Goal: Transaction & Acquisition: Obtain resource

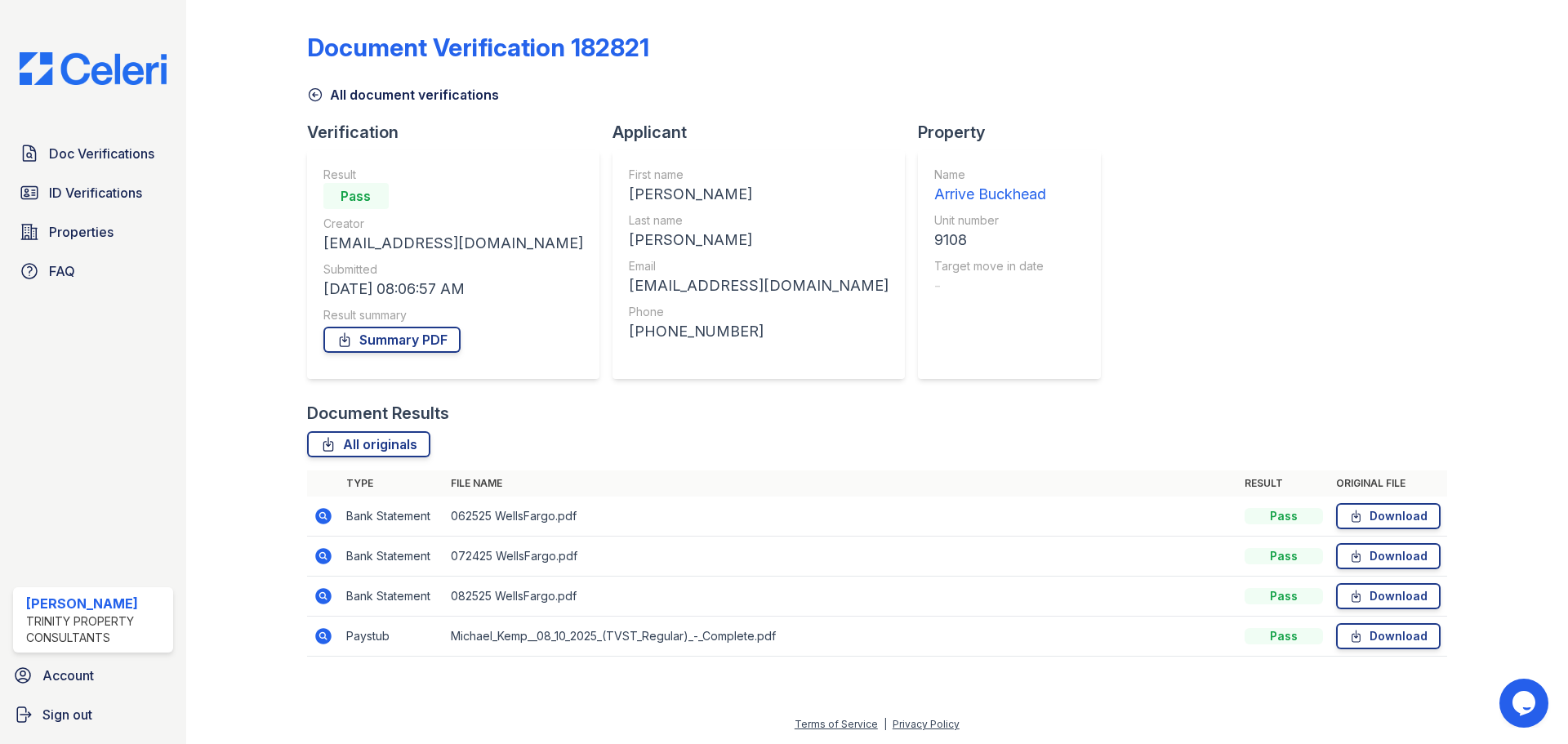
click at [333, 639] on icon at bounding box center [322, 635] width 19 height 19
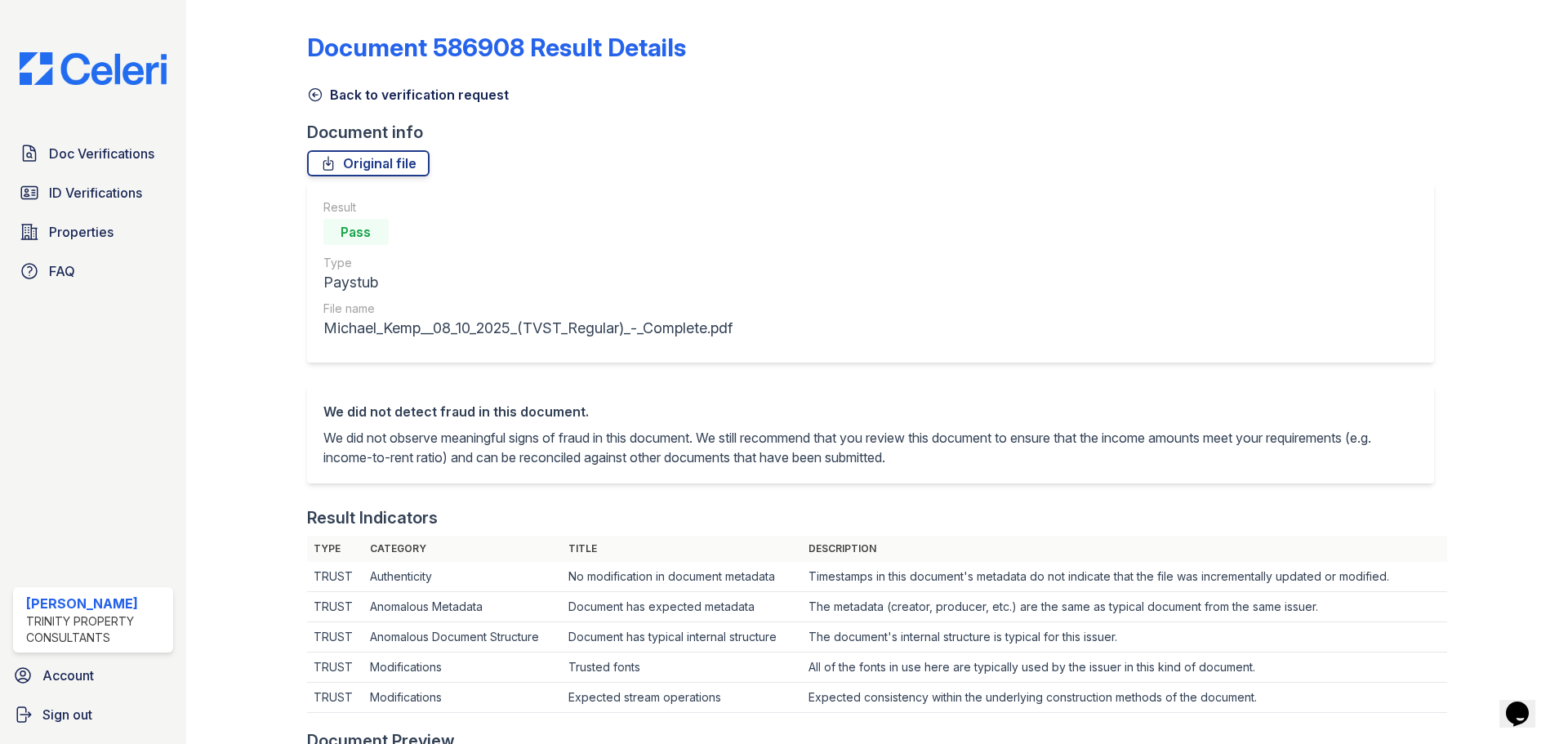
click at [310, 86] on link "Back to verification request" at bounding box center [407, 94] width 202 height 19
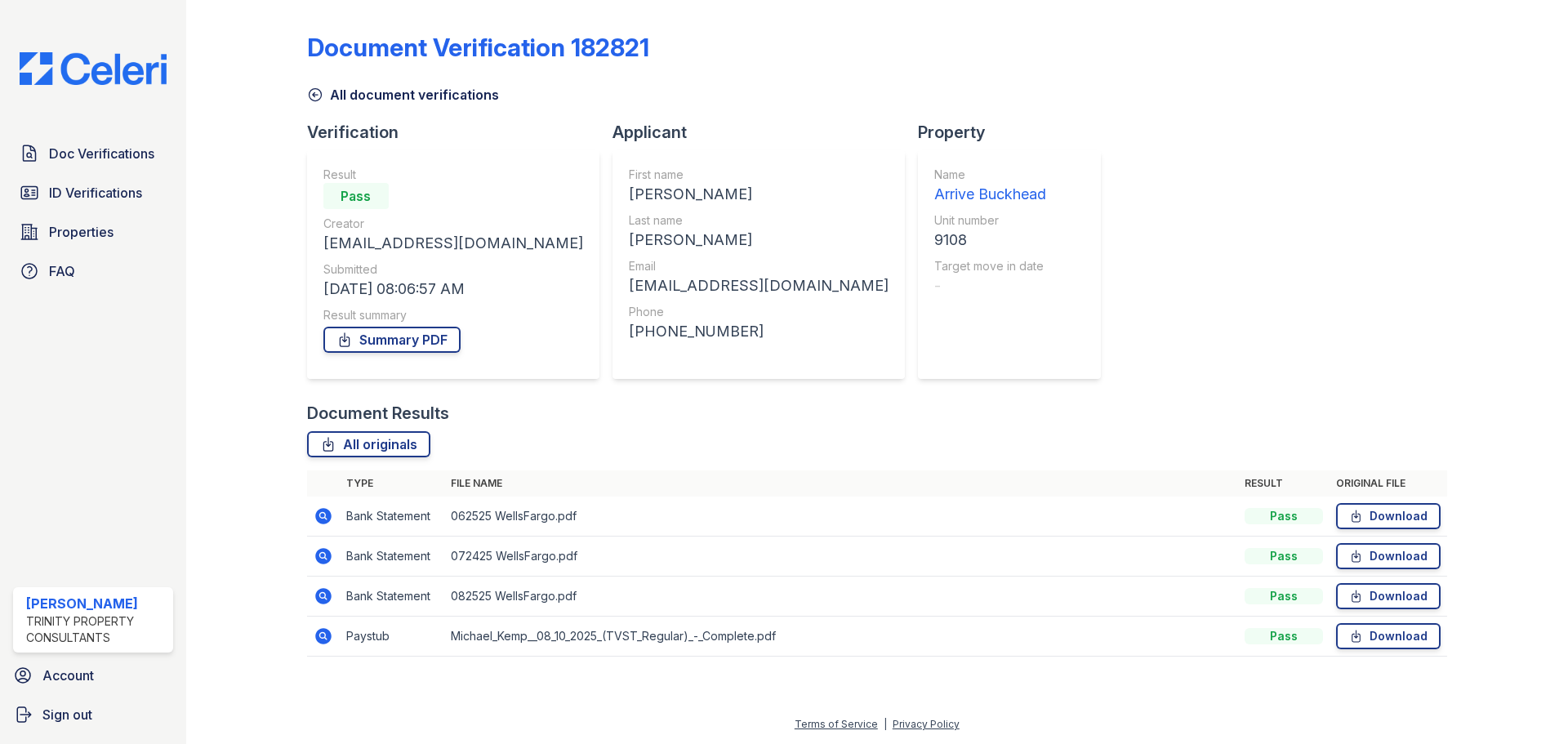
click at [333, 99] on link "All document verifications" at bounding box center [403, 94] width 192 height 19
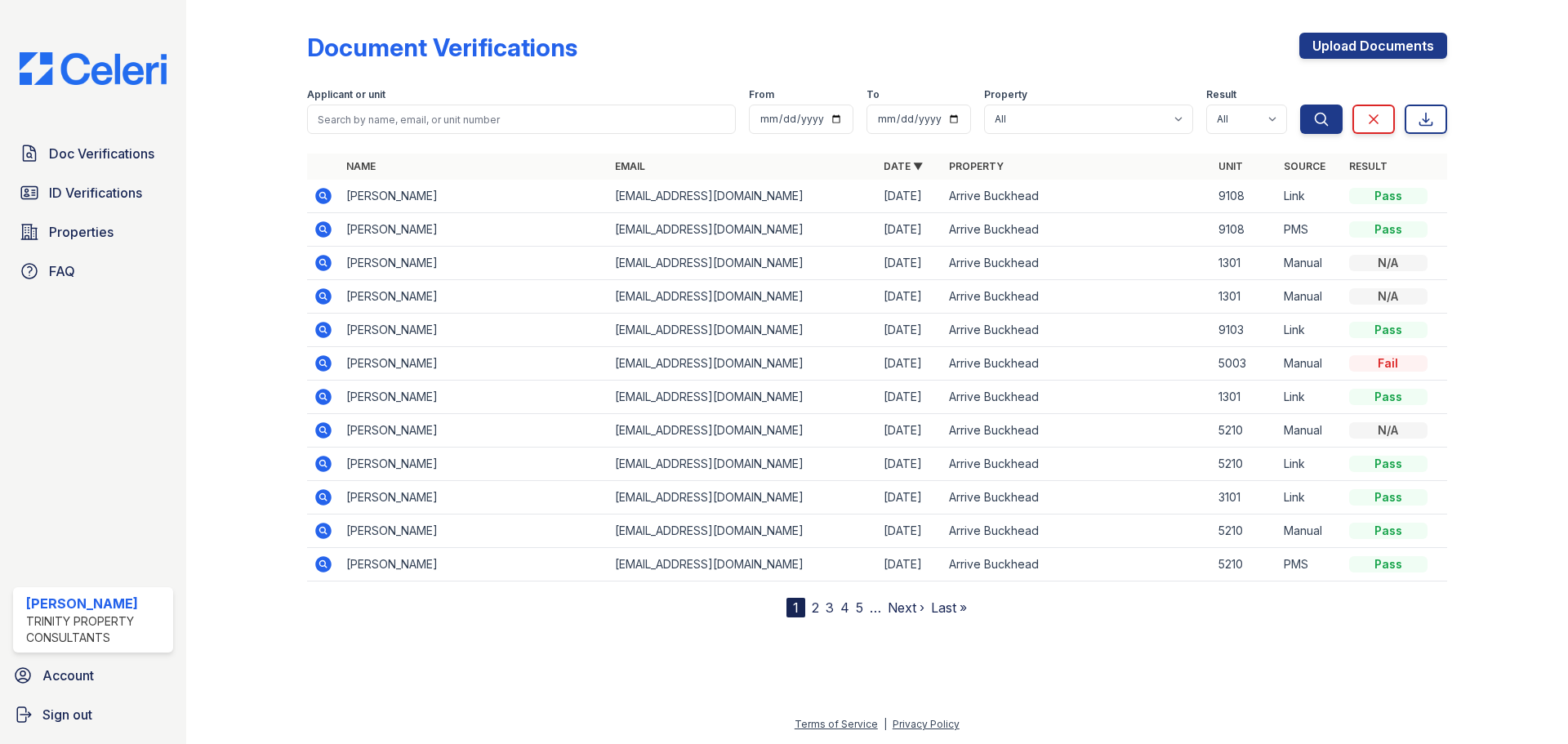
click at [326, 198] on icon at bounding box center [323, 196] width 17 height 17
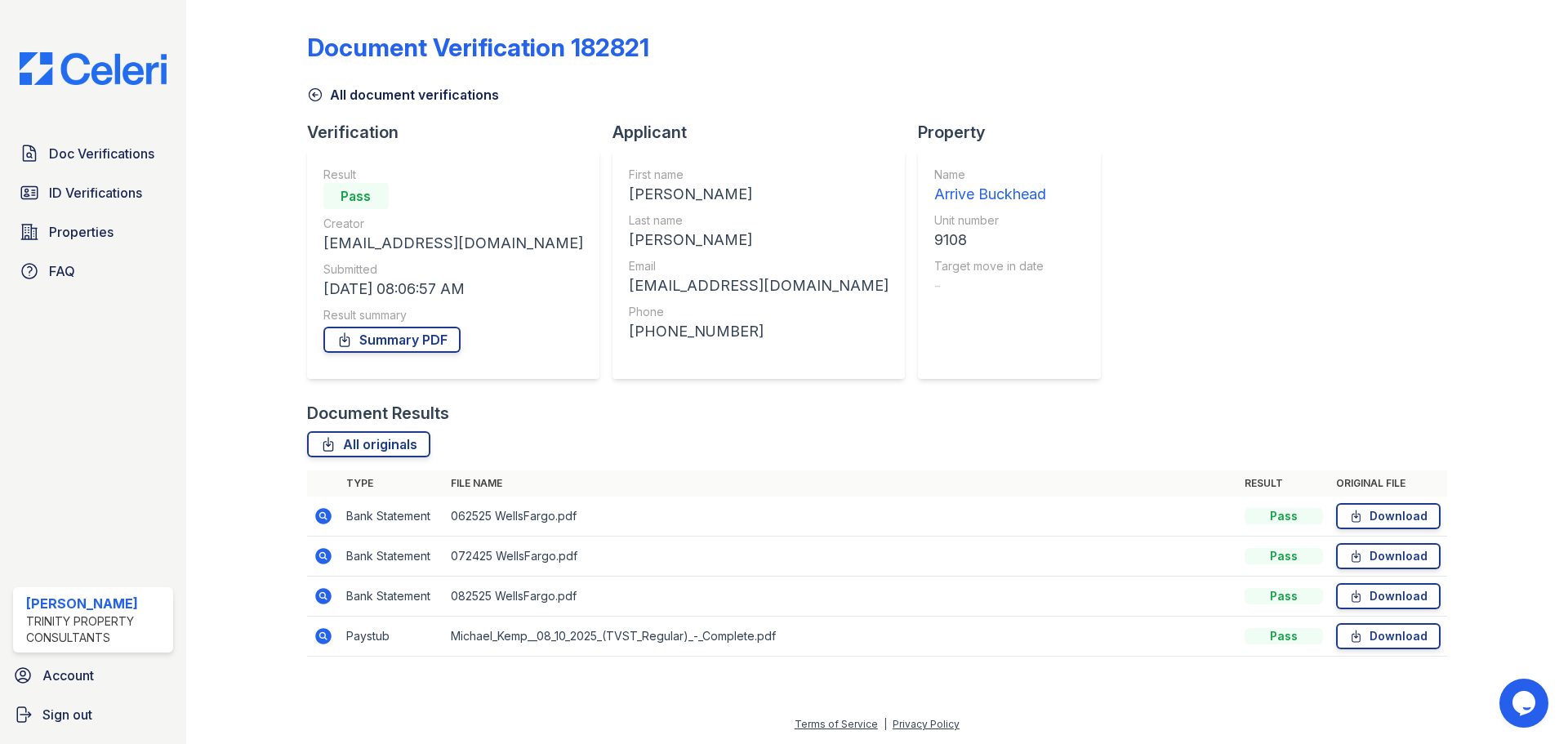
click at [326, 633] on icon at bounding box center [323, 636] width 17 height 17
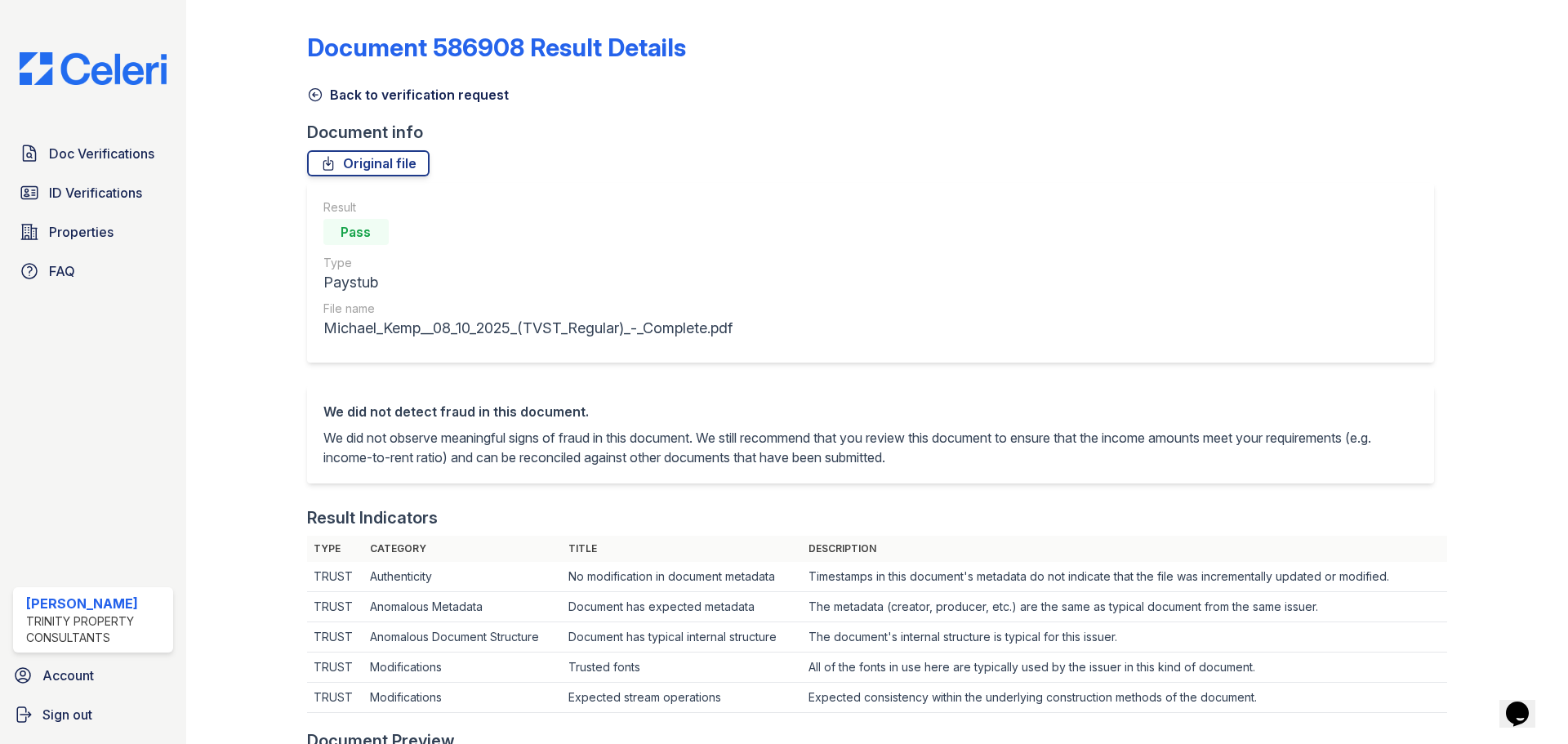
click at [320, 103] on link "Back to verification request" at bounding box center [407, 94] width 202 height 19
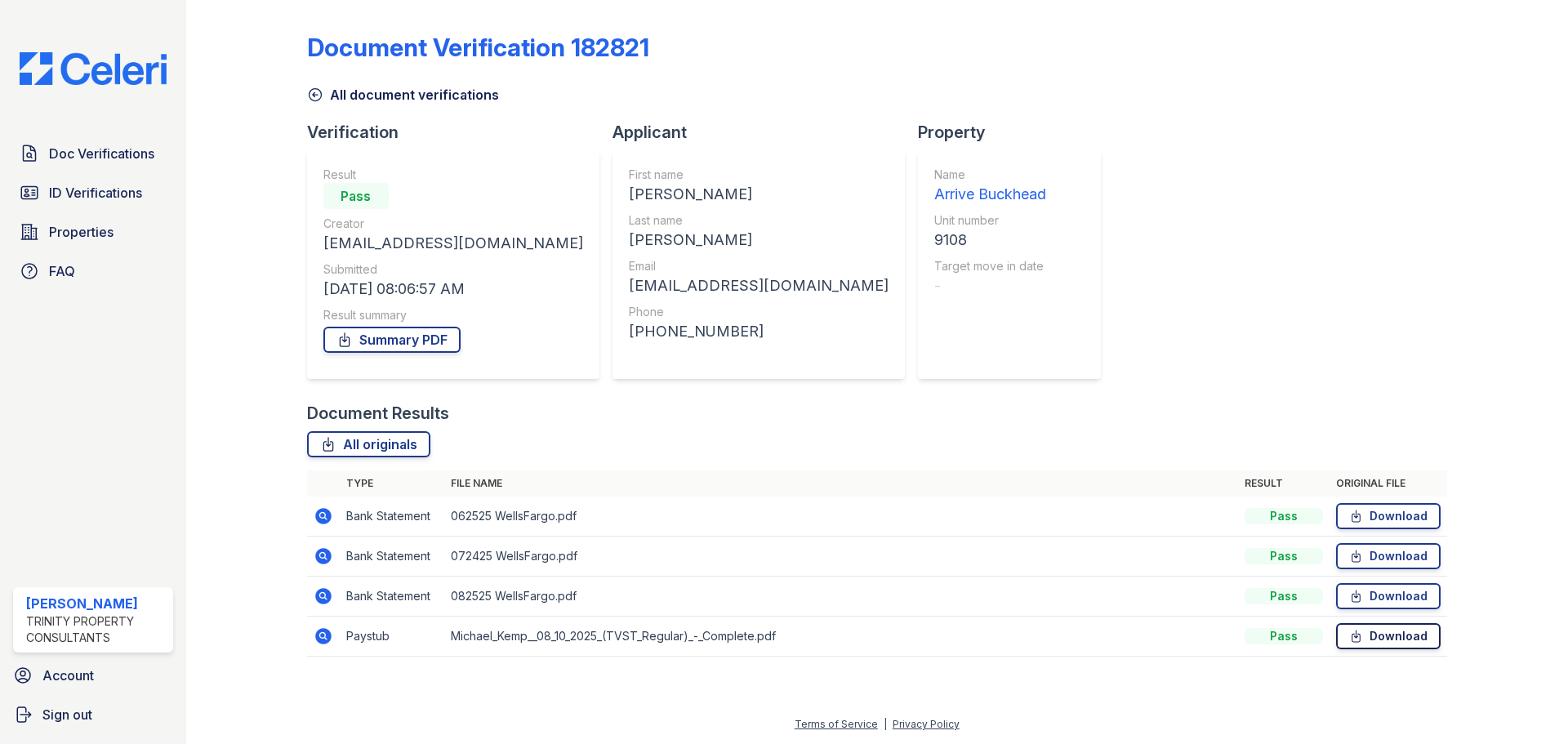
click at [1391, 635] on link "Download" at bounding box center [1387, 635] width 104 height 26
click at [321, 91] on icon at bounding box center [315, 95] width 17 height 17
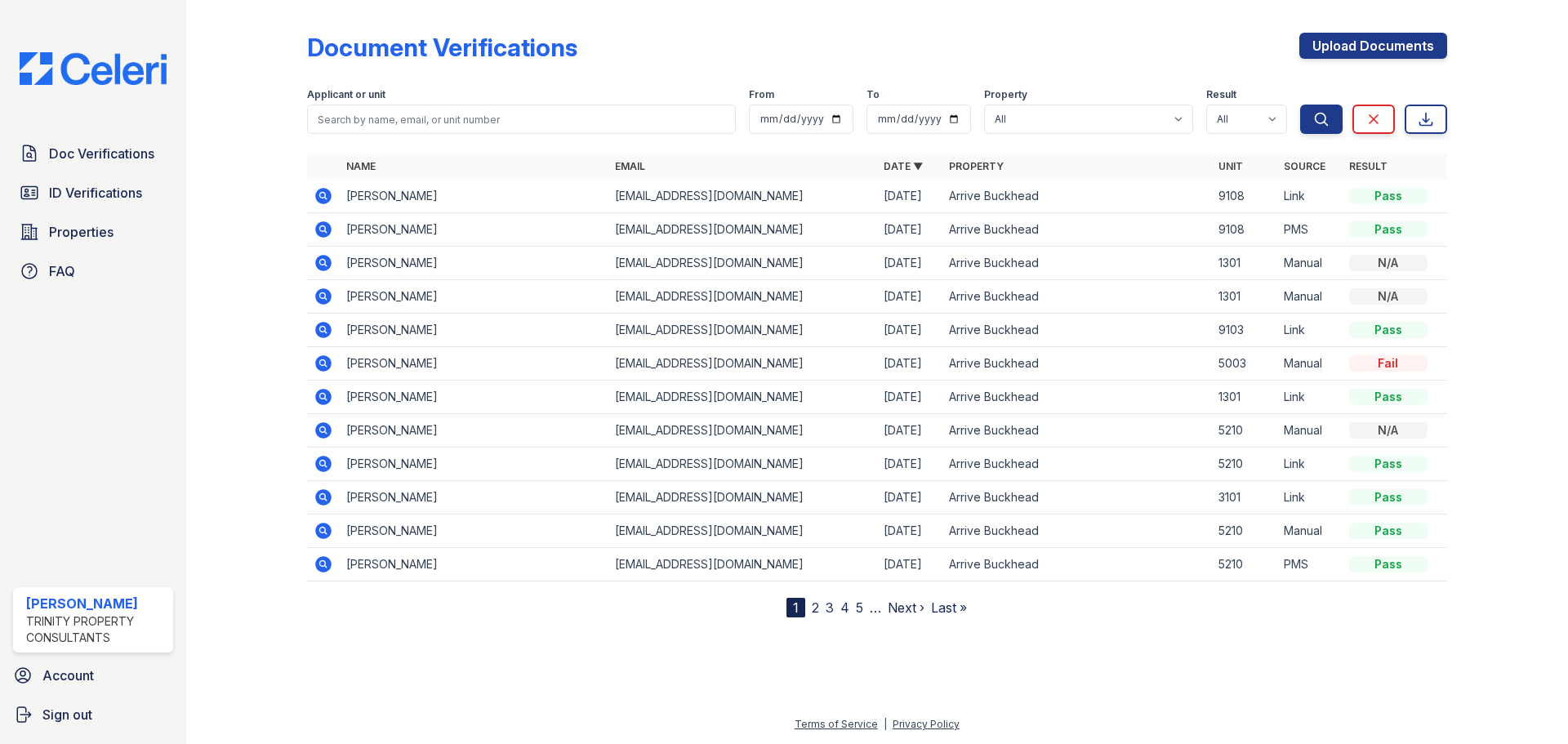
click at [331, 234] on icon at bounding box center [322, 228] width 19 height 19
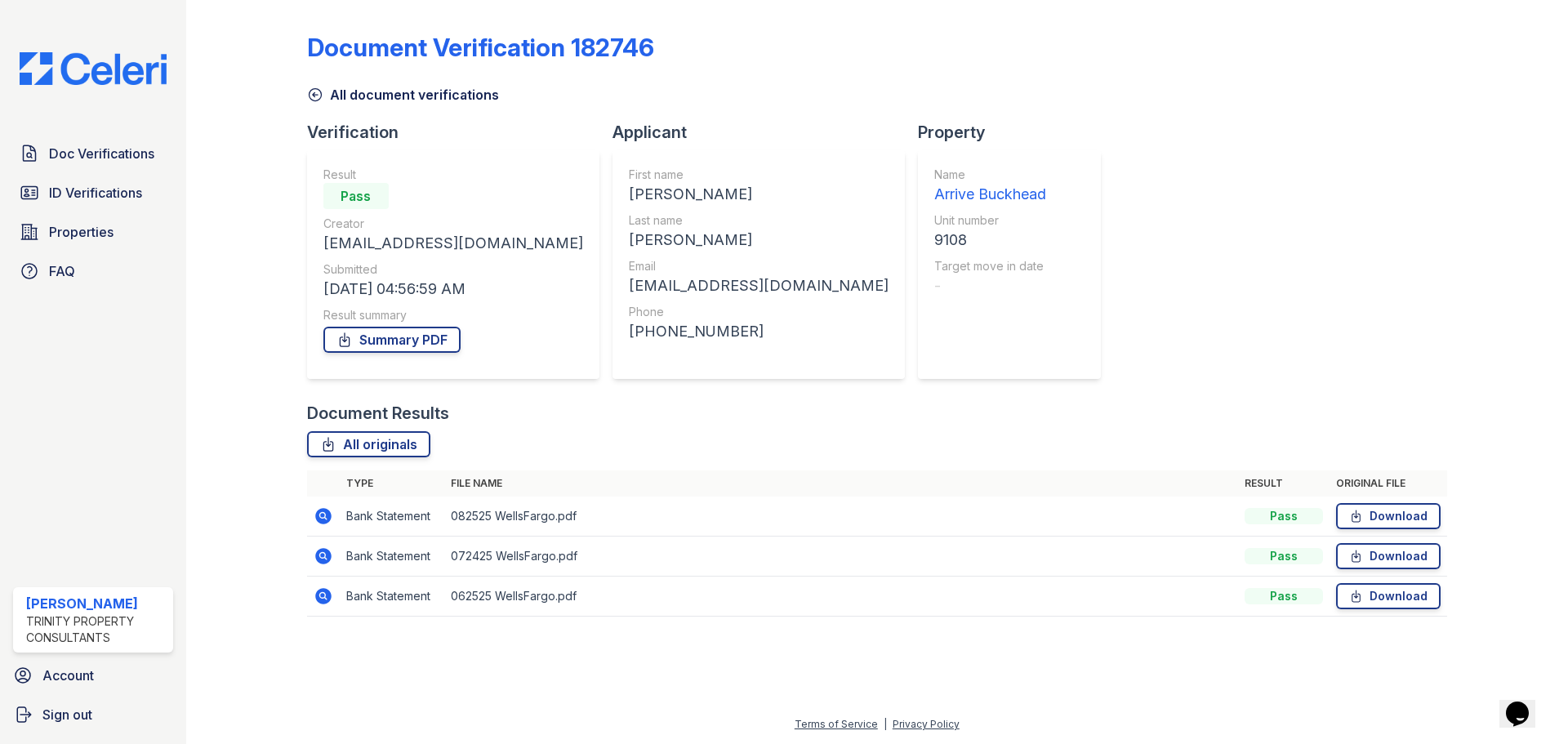
click at [316, 97] on icon at bounding box center [315, 95] width 17 height 17
click at [309, 96] on icon at bounding box center [314, 95] width 12 height 12
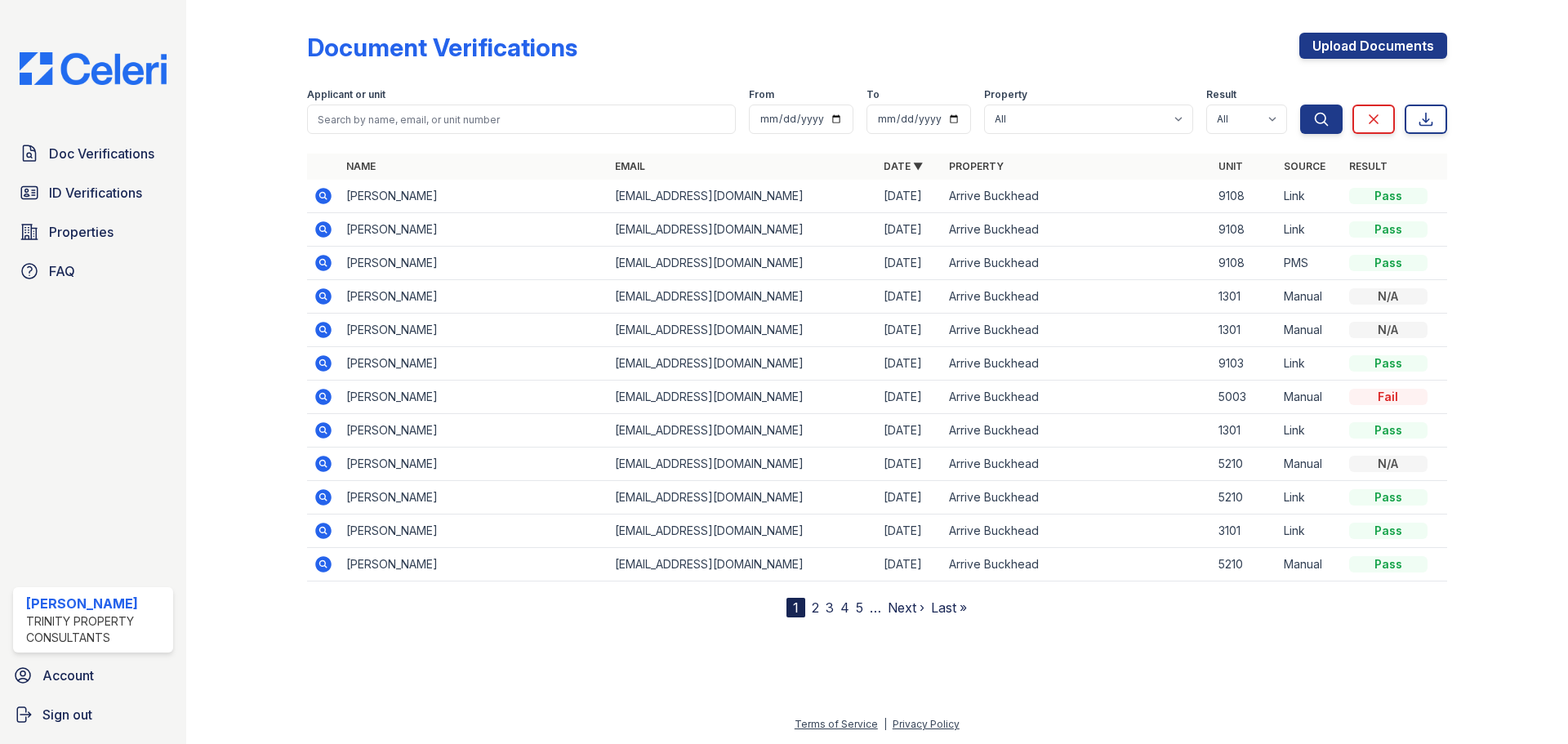
click at [332, 198] on icon at bounding box center [322, 195] width 19 height 19
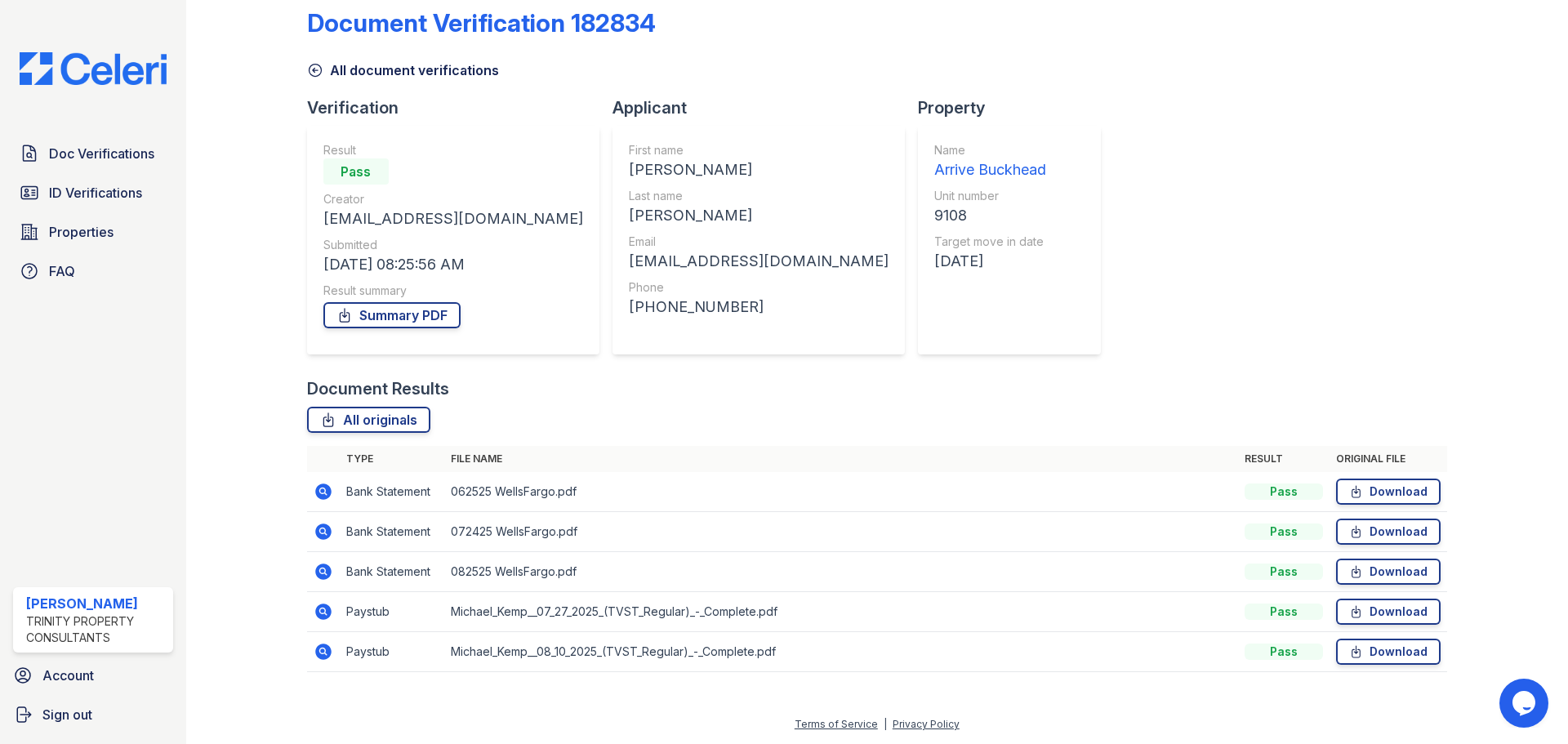
click at [340, 659] on td "Paystub" at bounding box center [392, 651] width 104 height 40
click at [325, 655] on icon at bounding box center [322, 651] width 19 height 19
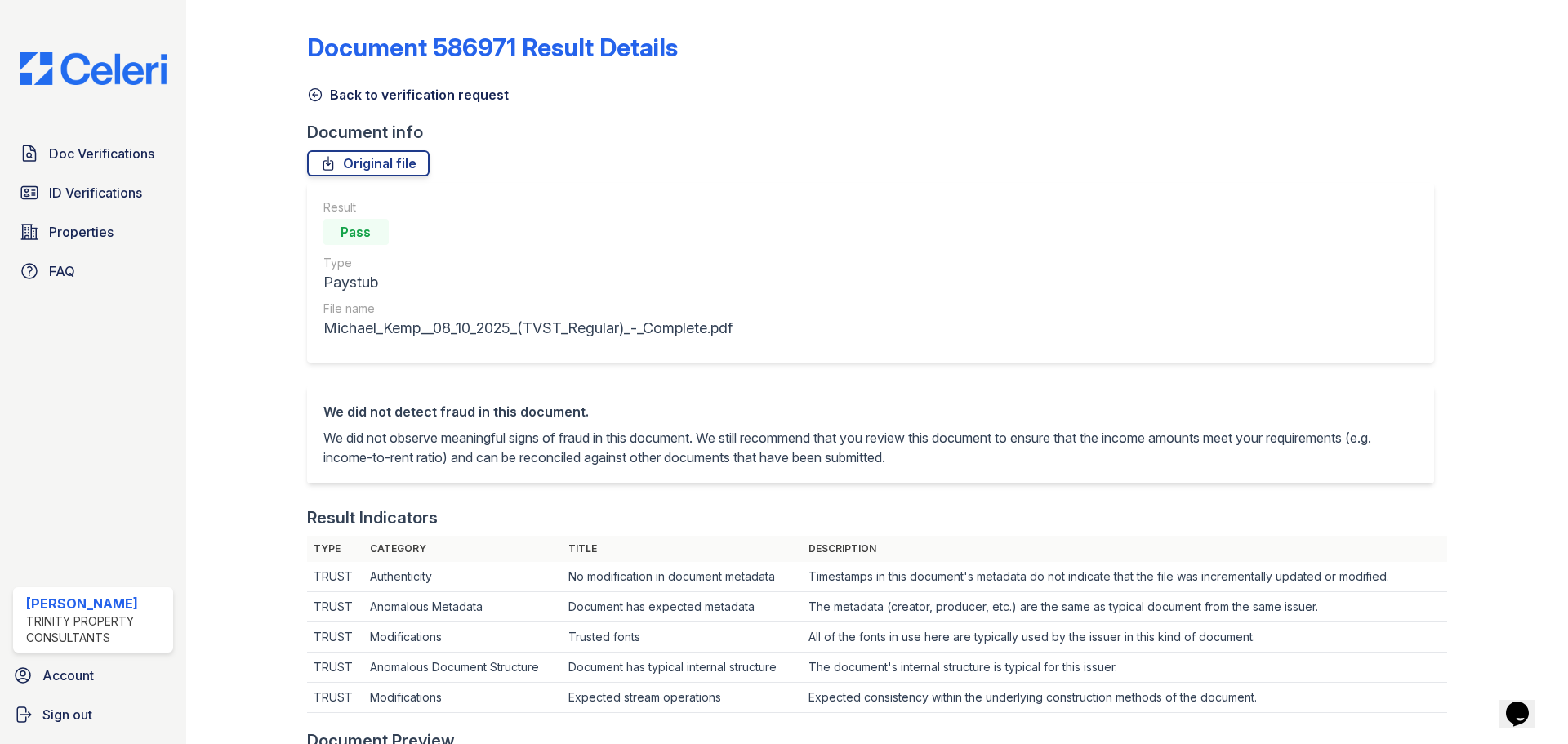
click at [319, 94] on icon at bounding box center [315, 95] width 17 height 17
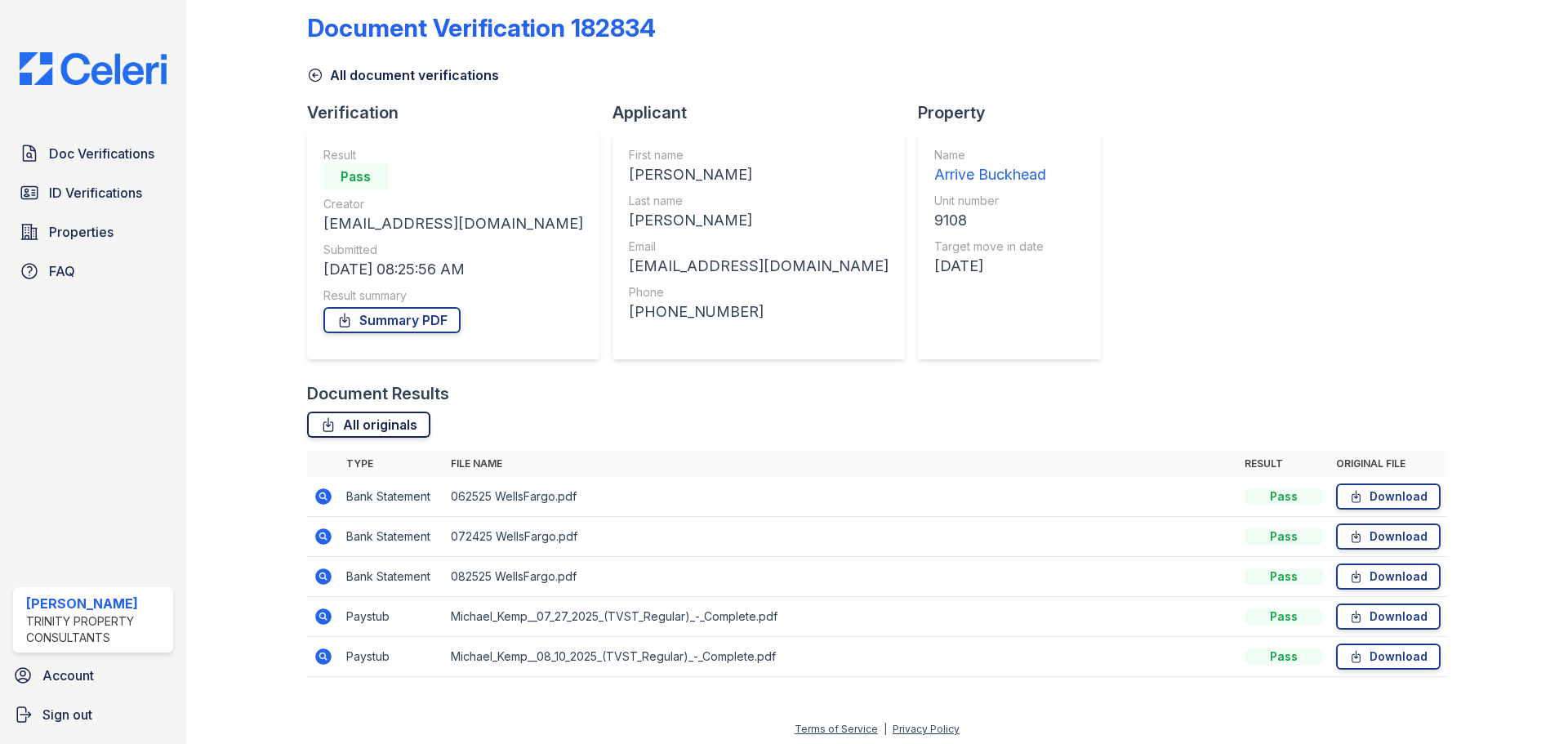
scroll to position [25, 0]
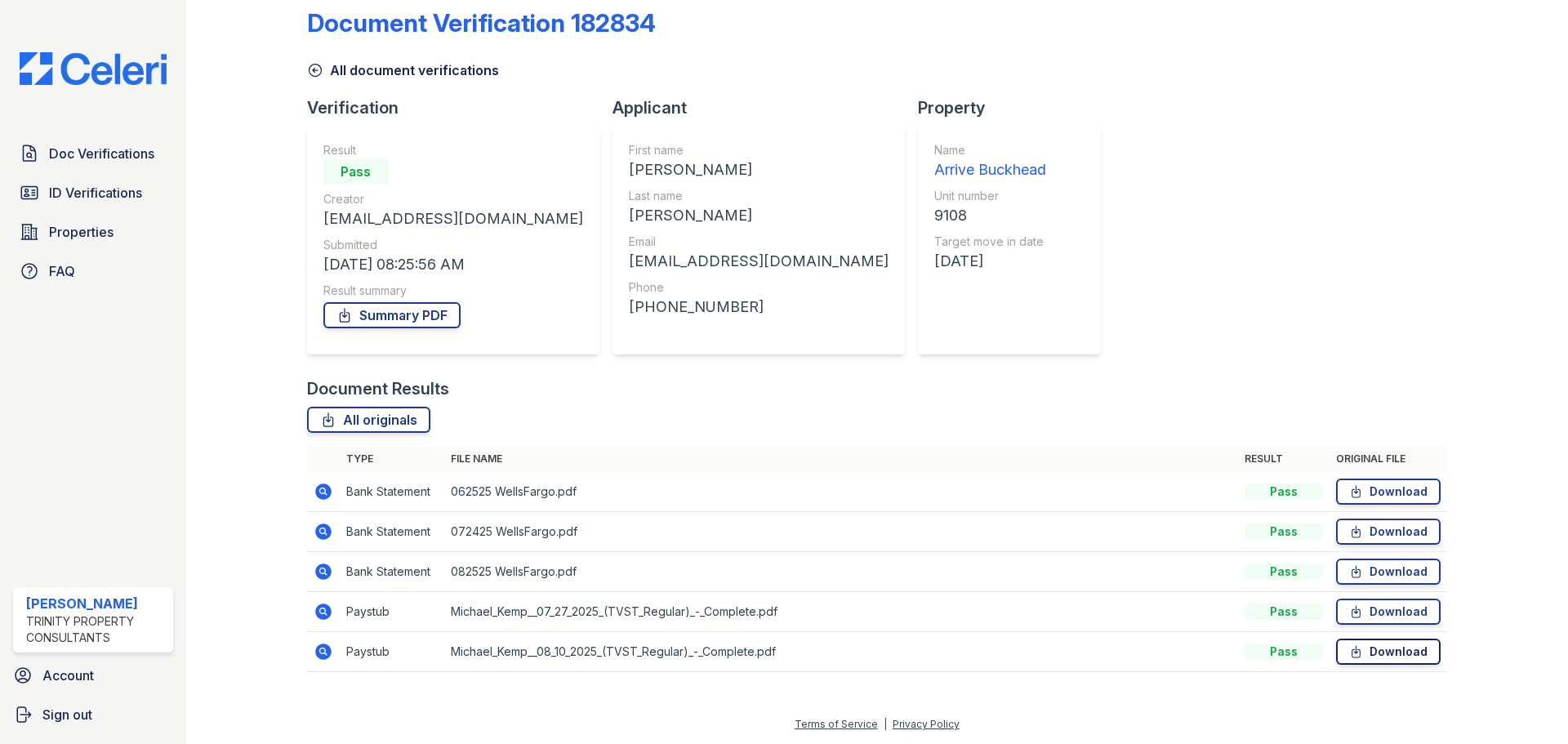
click at [1345, 664] on link "Download" at bounding box center [1387, 651] width 104 height 26
click at [325, 608] on icon at bounding box center [323, 611] width 17 height 17
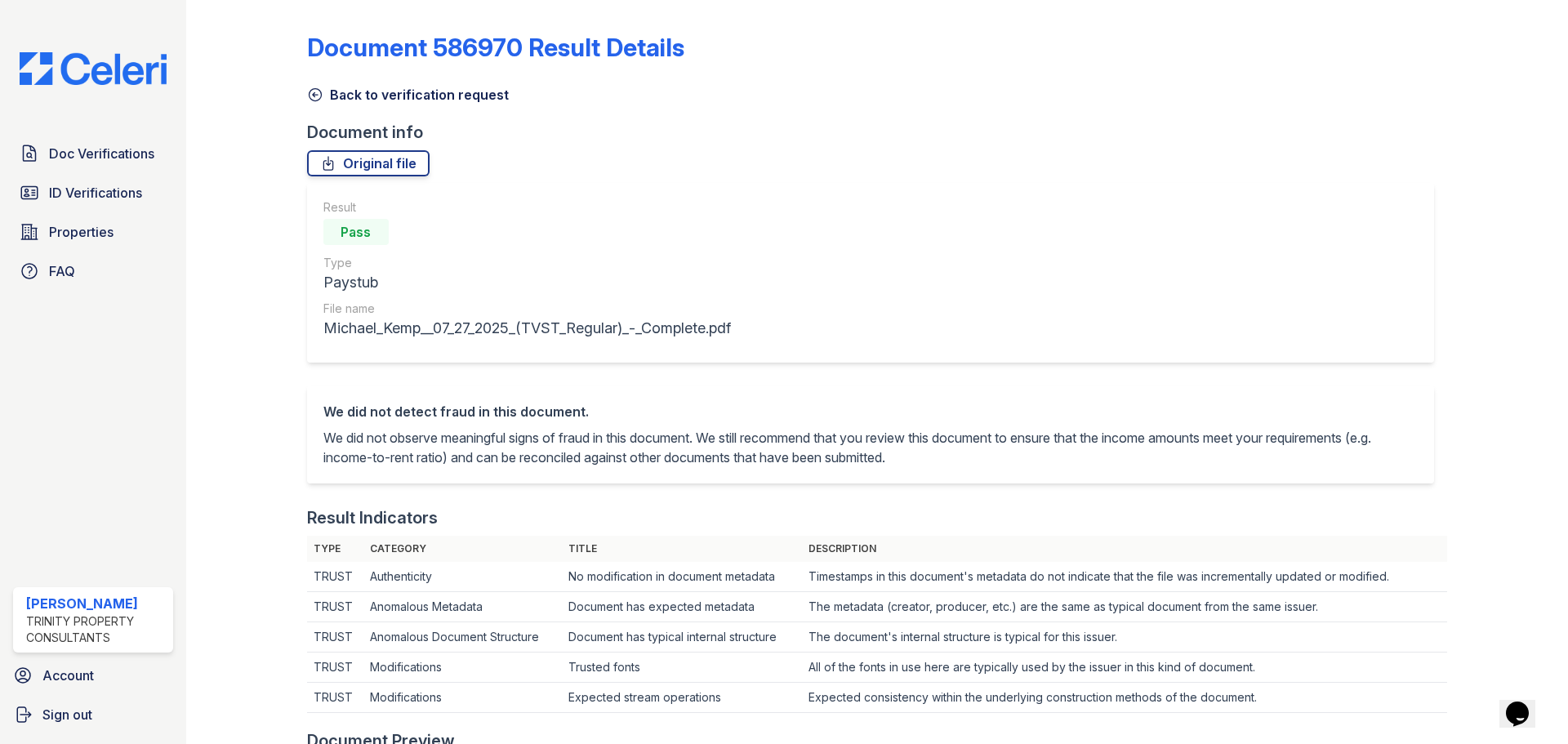
click at [307, 90] on icon at bounding box center [315, 95] width 17 height 17
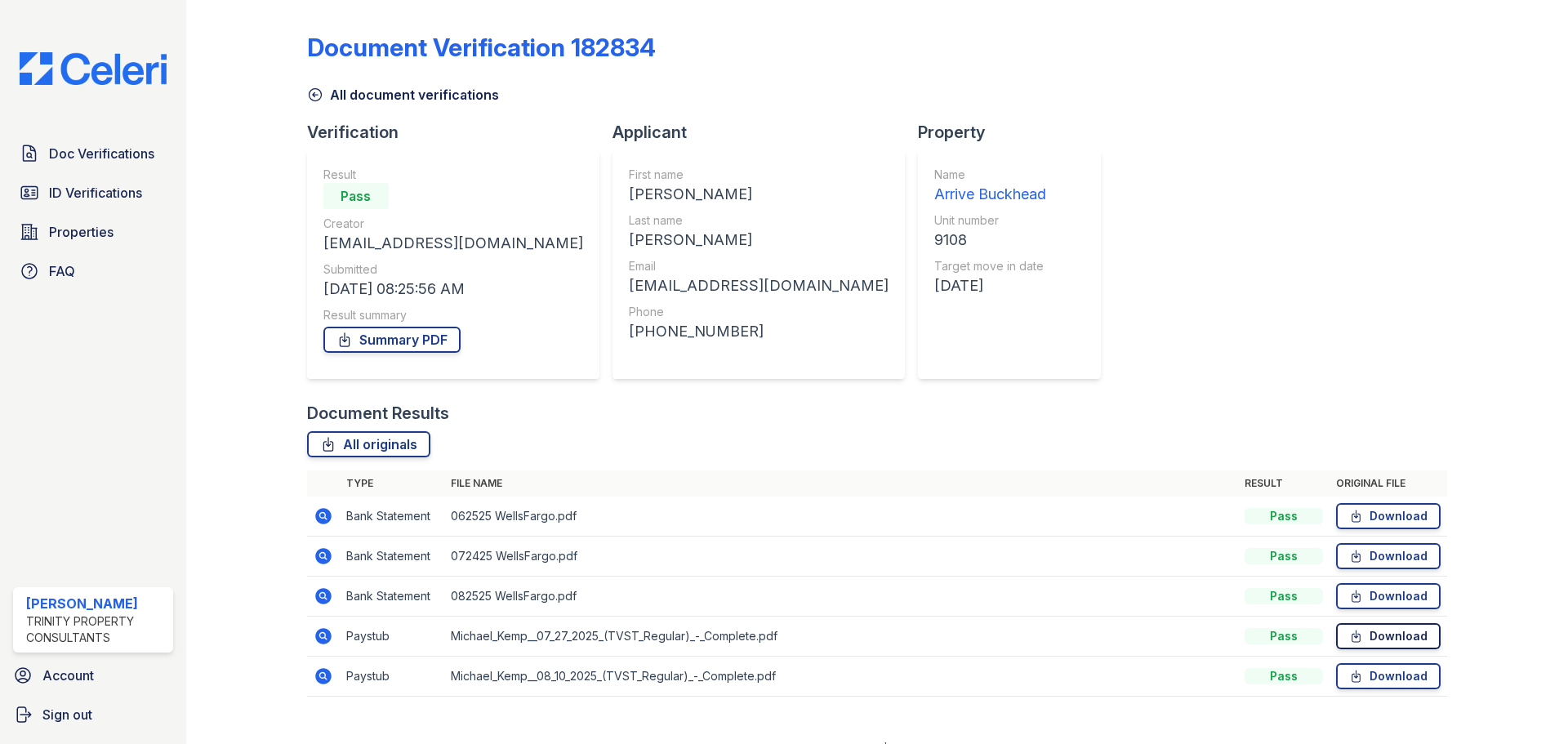
click at [1384, 632] on link "Download" at bounding box center [1387, 635] width 104 height 26
click at [315, 104] on div "Document Verification 182834 All document verifications Verification Result Pas…" at bounding box center [877, 359] width 1141 height 706
click at [313, 94] on icon at bounding box center [315, 95] width 17 height 17
